Goal: Information Seeking & Learning: Learn about a topic

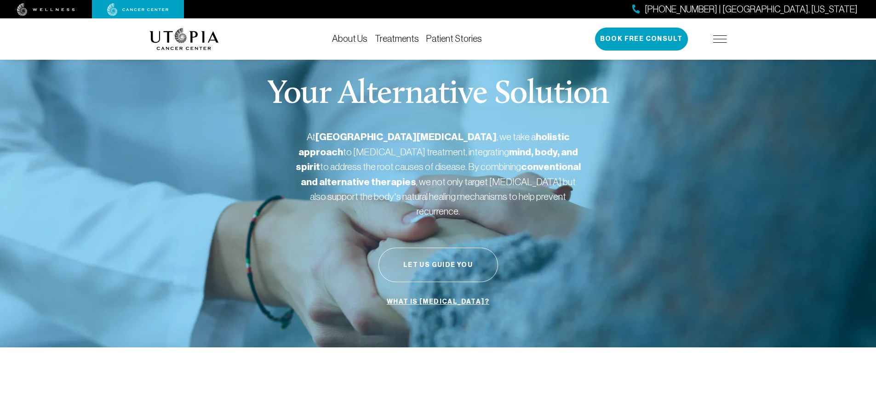
click at [395, 40] on link "Treatments" at bounding box center [397, 39] width 44 height 10
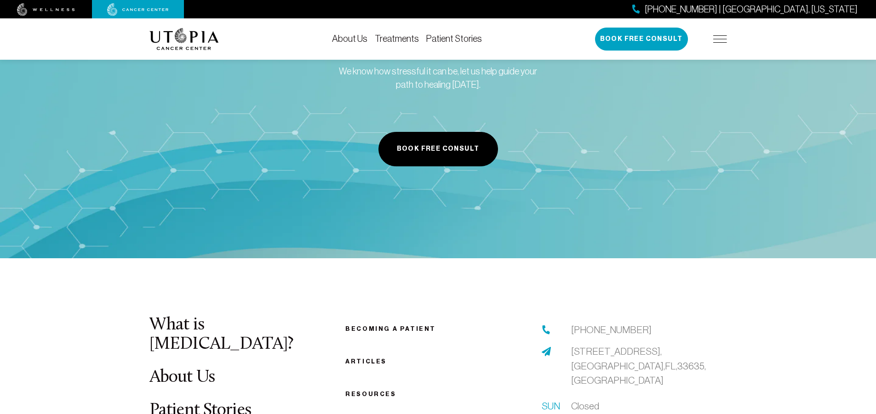
scroll to position [2482, 0]
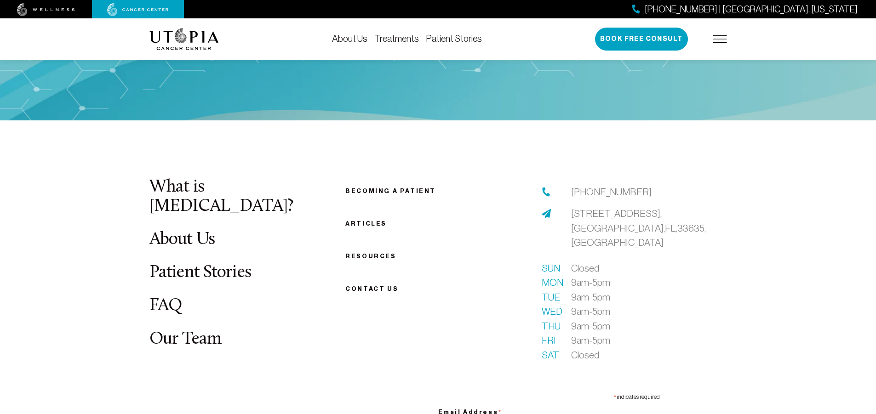
click at [217, 264] on link "Patient Stories" at bounding box center [200, 273] width 102 height 18
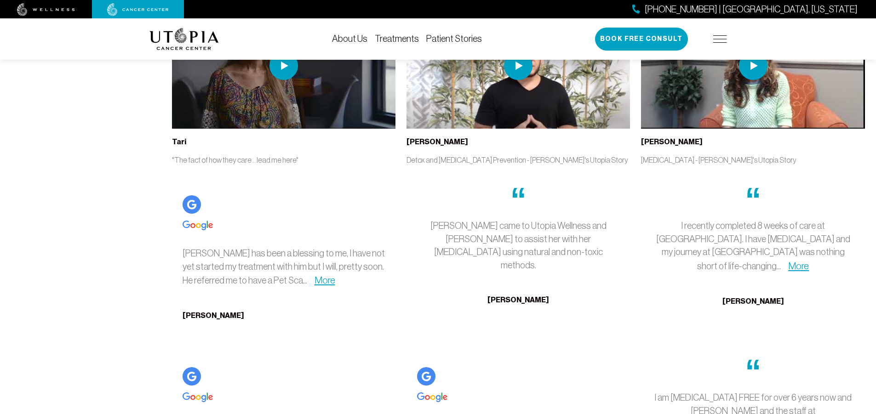
scroll to position [2620, 0]
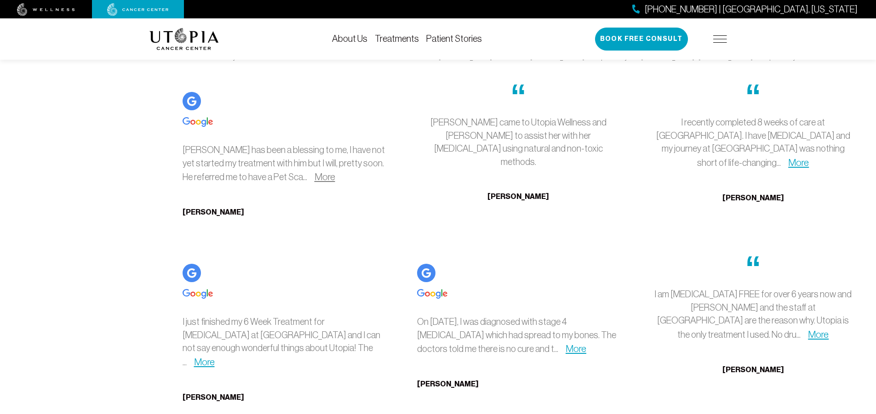
click at [314, 177] on link "More" at bounding box center [324, 176] width 21 height 11
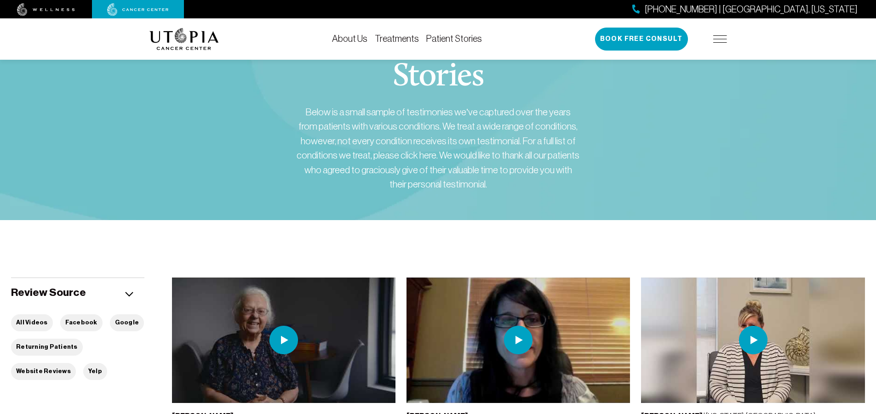
scroll to position [0, 0]
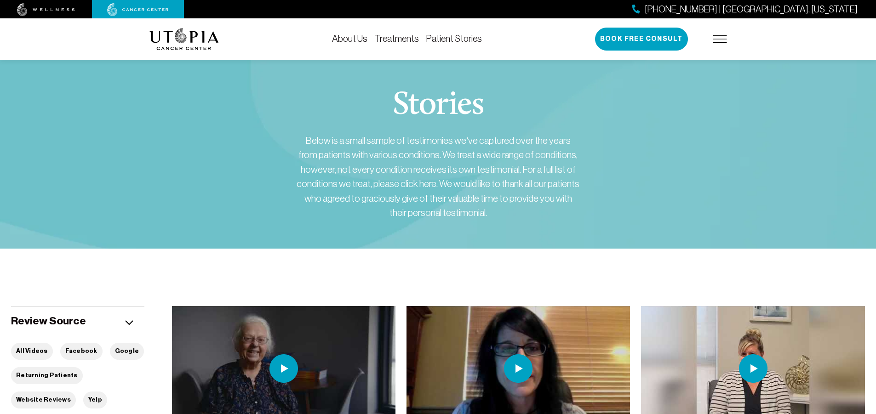
click at [391, 43] on link "Treatments" at bounding box center [397, 39] width 44 height 10
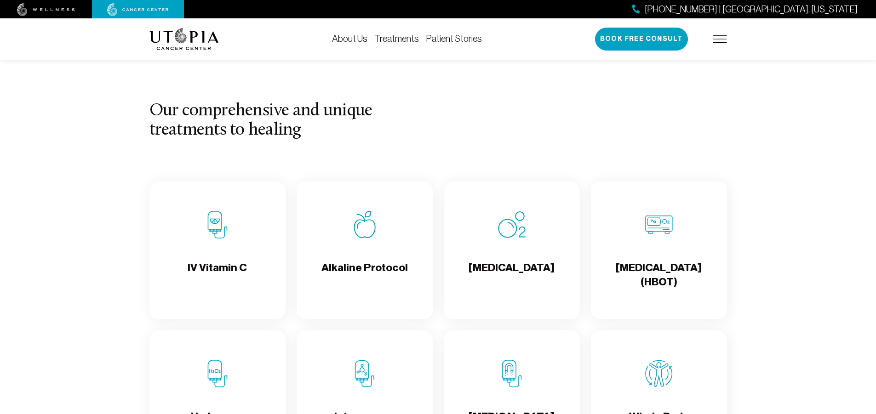
scroll to position [965, 0]
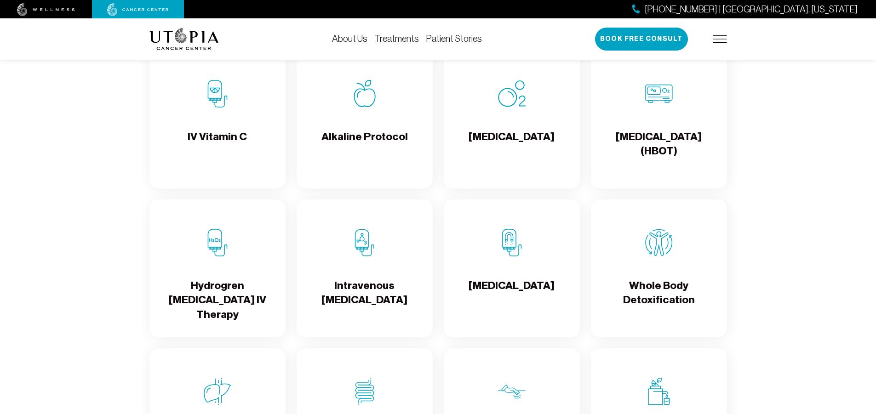
click at [222, 138] on h4 "IV Vitamin C" at bounding box center [217, 145] width 59 height 30
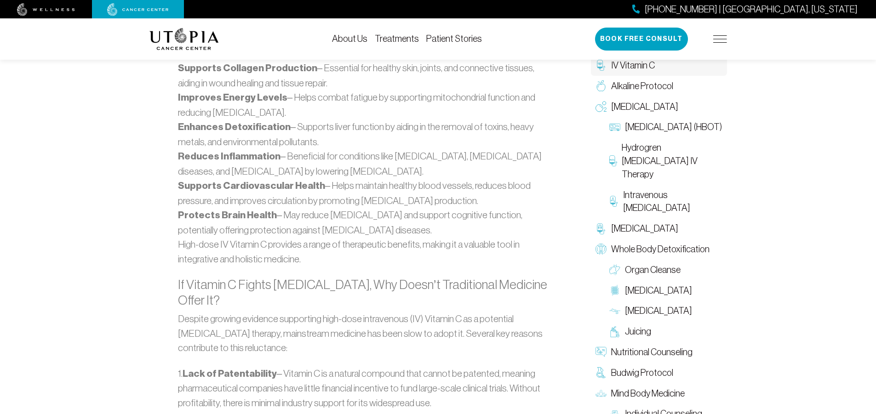
scroll to position [965, 0]
